Goal: Book appointment/travel/reservation

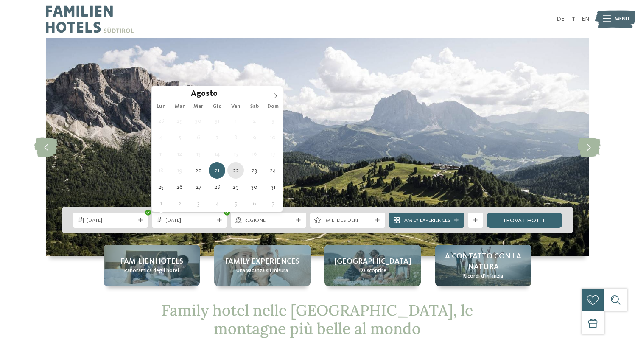
type div "[DATE]"
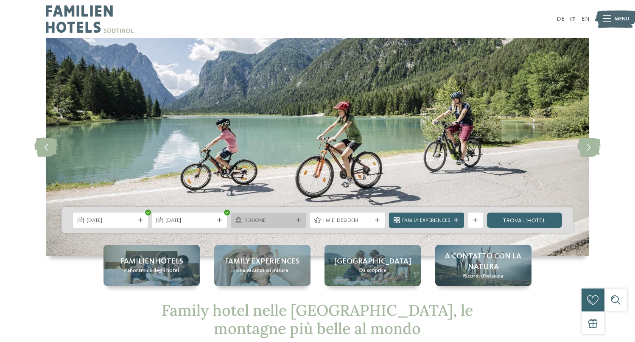
click at [267, 219] on span "Regione" at bounding box center [268, 221] width 48 height 8
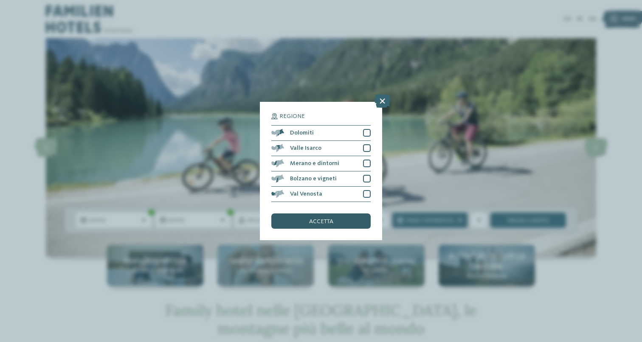
click at [307, 221] on div "accetta" at bounding box center [320, 220] width 99 height 15
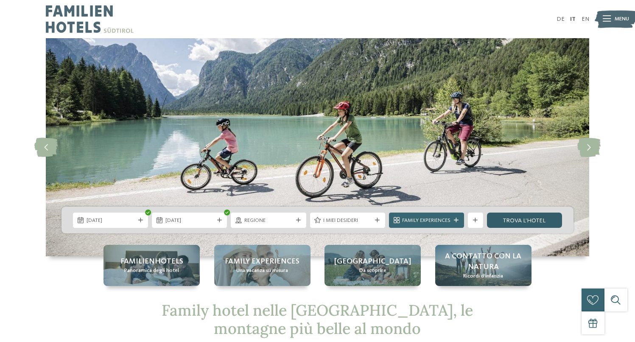
click at [516, 221] on link "trova l’hotel" at bounding box center [524, 220] width 75 height 15
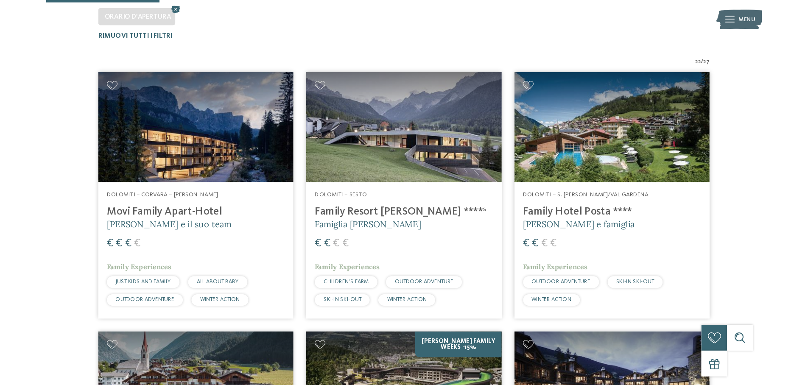
scroll to position [234, 0]
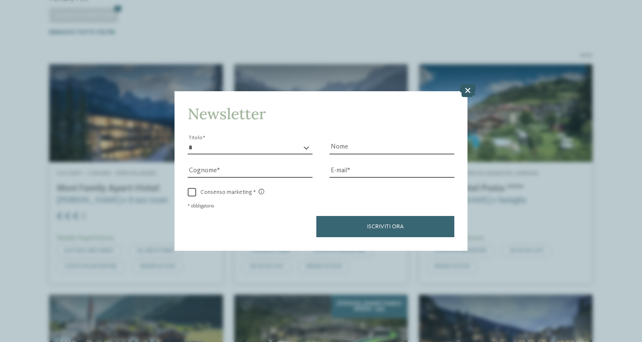
click at [467, 93] on icon at bounding box center [467, 91] width 17 height 14
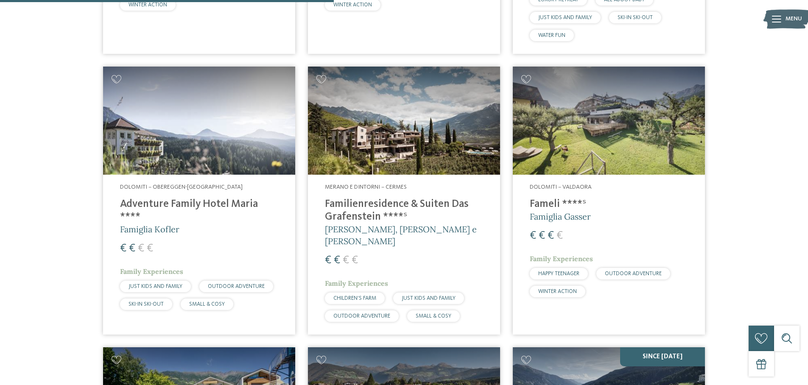
scroll to position [1127, 0]
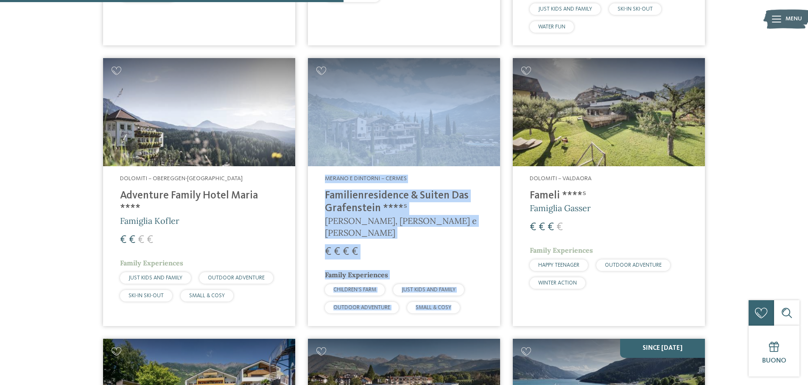
copy link "Merano e dintorni – Cermes Familienresidence & Suiten Das Grafenstein ****ˢ [PE…"
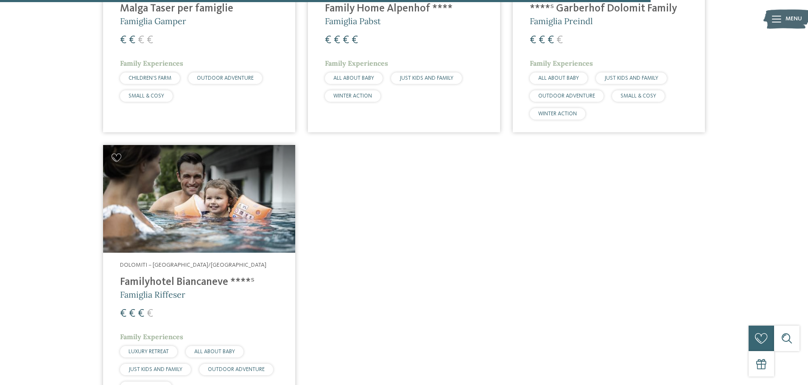
scroll to position [2207, 0]
